Goal: Transaction & Acquisition: Purchase product/service

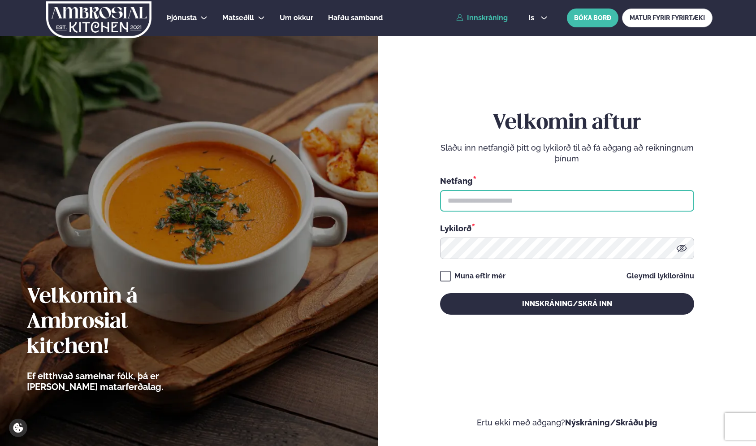
click at [484, 203] on input "text" at bounding box center [567, 201] width 254 height 22
type input "**********"
click at [405, 210] on form "**********" at bounding box center [567, 221] width 325 height 413
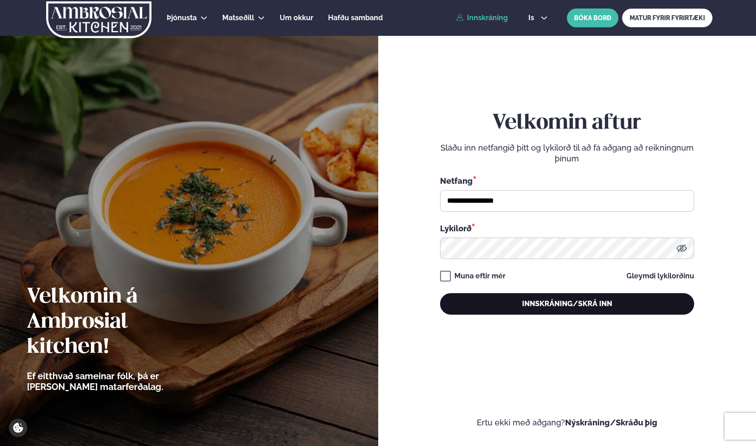
click at [539, 303] on button "Innskráning/Skrá inn" at bounding box center [567, 304] width 254 height 22
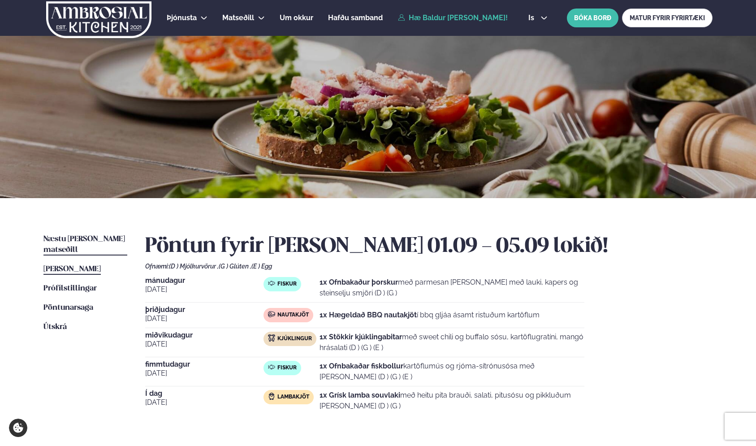
click at [71, 234] on link "Næstu [PERSON_NAME] matseðill Næsta vika" at bounding box center [85, 245] width 84 height 22
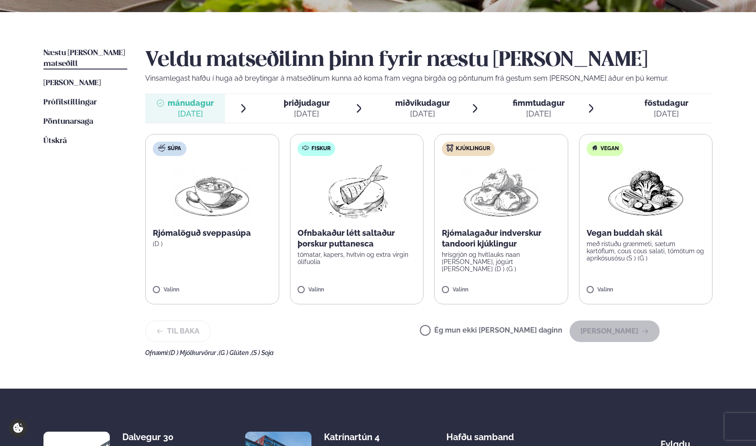
scroll to position [186, 0]
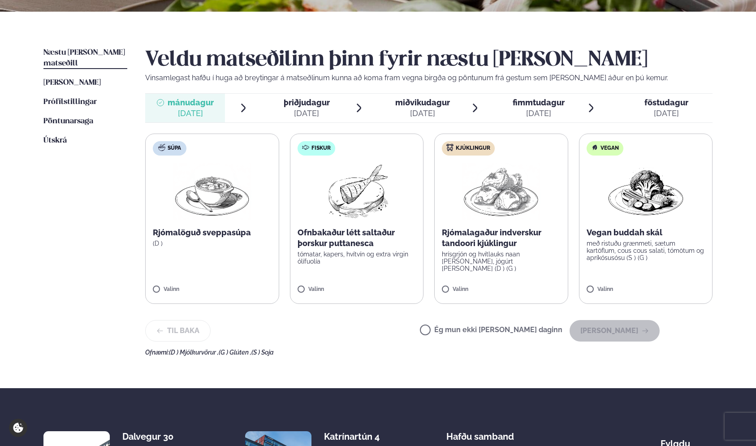
click at [201, 217] on img at bounding box center [212, 191] width 79 height 57
click at [360, 258] on p "tómatar, kapers, hvítvín og extra virgin ólífuolía" at bounding box center [357, 258] width 119 height 14
click at [329, 240] on p "Ofnbakaður létt saltaður þorskur puttanesca" at bounding box center [357, 238] width 119 height 22
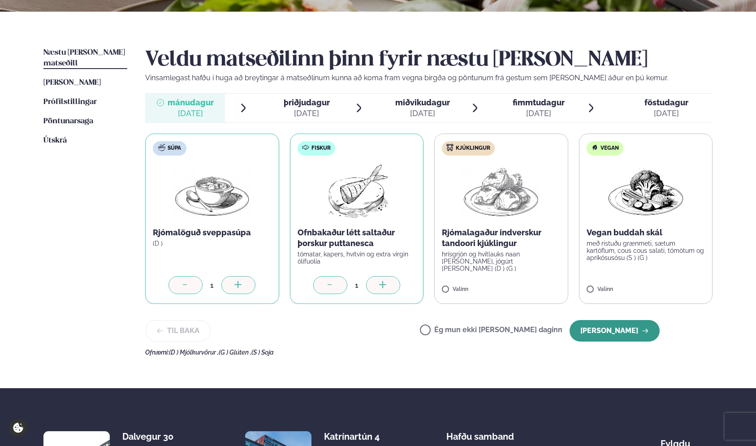
click at [649, 334] on icon "button" at bounding box center [645, 330] width 7 height 7
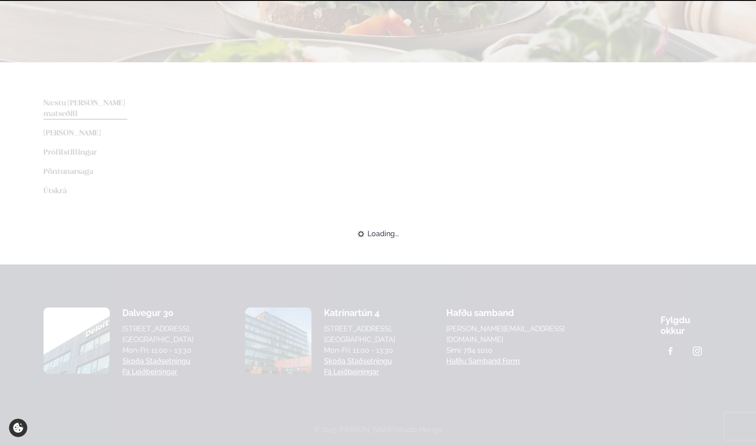
scroll to position [135, 0]
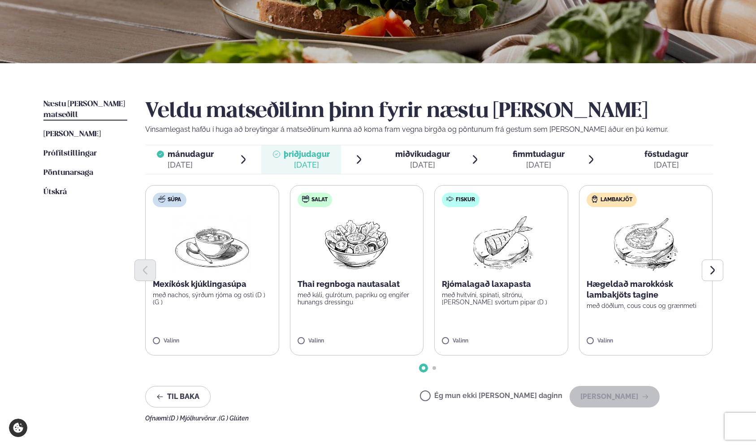
click at [482, 399] on label "Ég mun ekki [PERSON_NAME] daginn" at bounding box center [491, 396] width 143 height 9
click at [602, 401] on button "[PERSON_NAME]" at bounding box center [615, 397] width 90 height 22
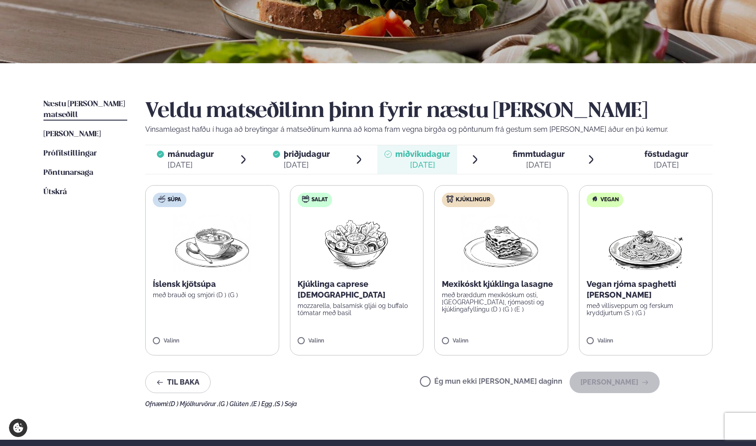
click at [454, 293] on p "með bræddum mexíkóskum osti, [GEOGRAPHIC_DATA], rjómaosti og kjúklingafyllingu …" at bounding box center [501, 302] width 119 height 22
click at [601, 382] on button "[PERSON_NAME]" at bounding box center [615, 383] width 90 height 22
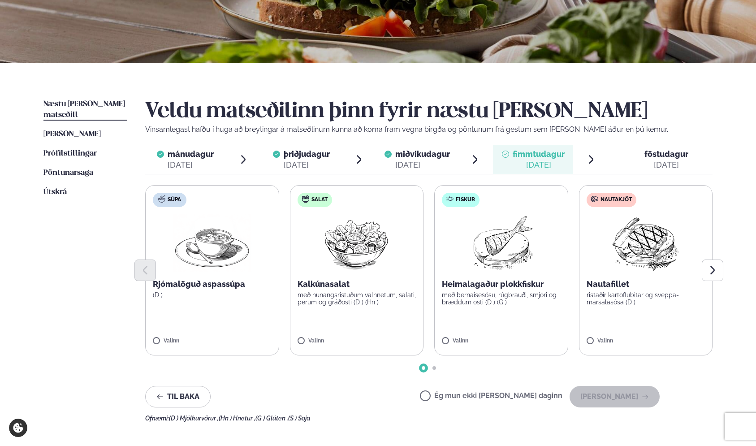
click at [503, 297] on p "með bernaisesósu, rúgbrauði, smjöri og bræddum osti (D ) (G )" at bounding box center [501, 298] width 119 height 14
click at [481, 340] on div at bounding box center [475, 337] width 34 height 18
click at [636, 300] on p "ristaðir kartöflubitar og sveppa- marsalasósa (D )" at bounding box center [646, 298] width 119 height 14
click at [714, 272] on icon "Next slide" at bounding box center [713, 270] width 4 height 9
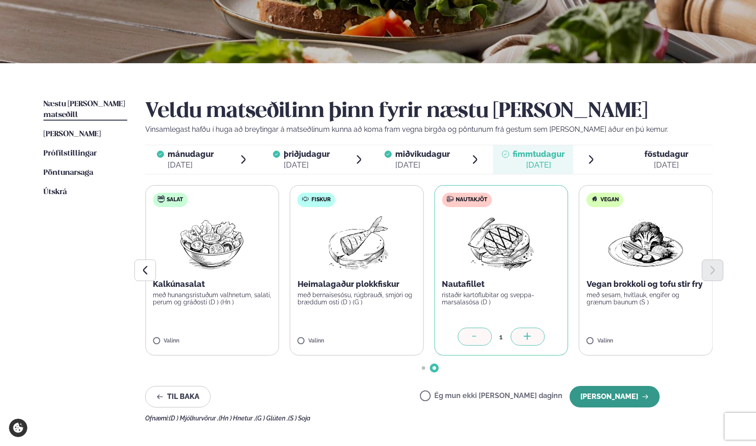
click at [637, 399] on button "[PERSON_NAME]" at bounding box center [615, 397] width 90 height 22
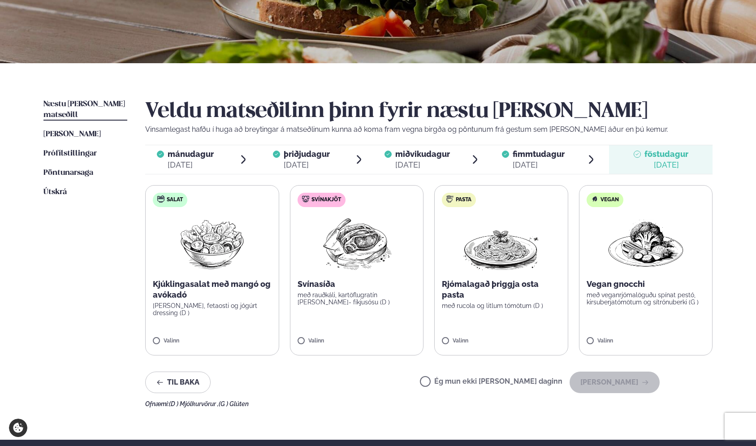
click at [328, 349] on label "Svínakjöt Svínasíða með rauðkáli, kartöflugratín [PERSON_NAME]- fíkjusósu (D ) …" at bounding box center [357, 270] width 134 height 170
click at [615, 377] on button "[PERSON_NAME]" at bounding box center [615, 383] width 90 height 22
